Goal: Navigation & Orientation: Find specific page/section

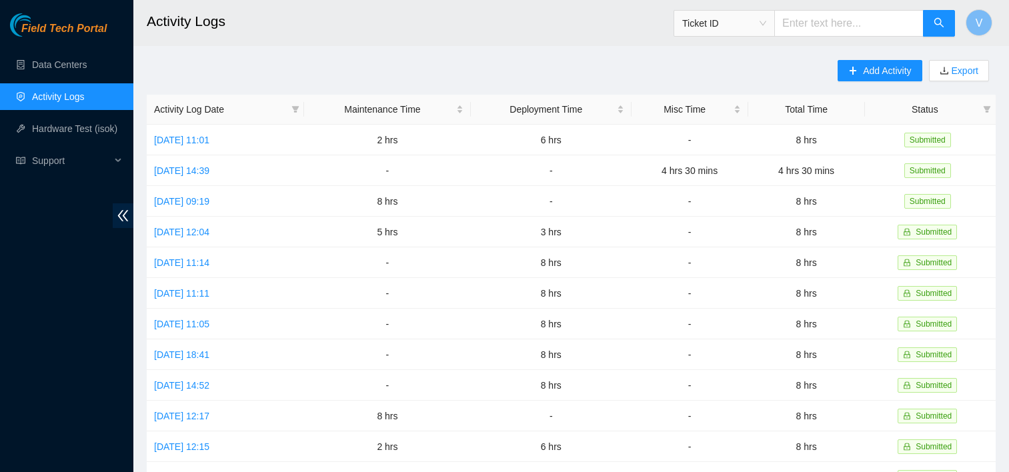
scroll to position [8, 0]
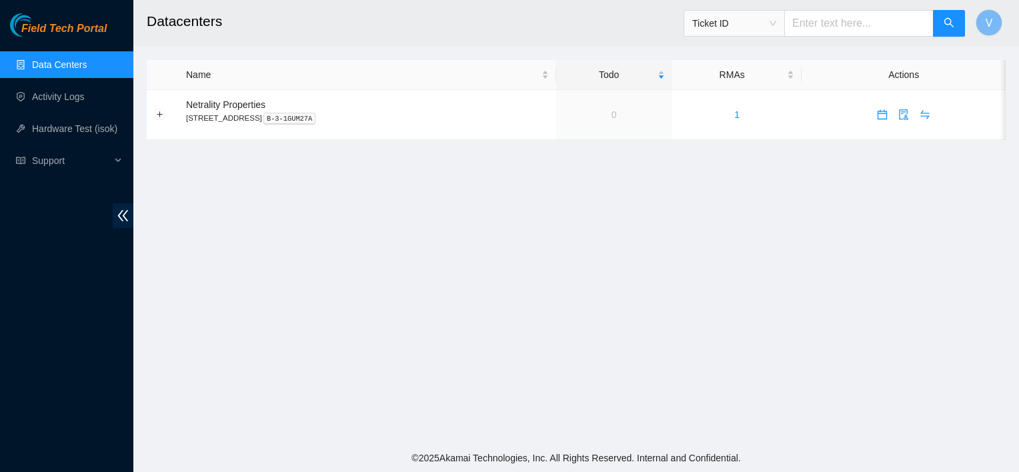
click at [543, 301] on main "Datacenters Ticket ID V Name Todo RMAs Actions Netrality Properties [STREET_ADD…" at bounding box center [575, 222] width 885 height 444
